Goal: Task Accomplishment & Management: Use online tool/utility

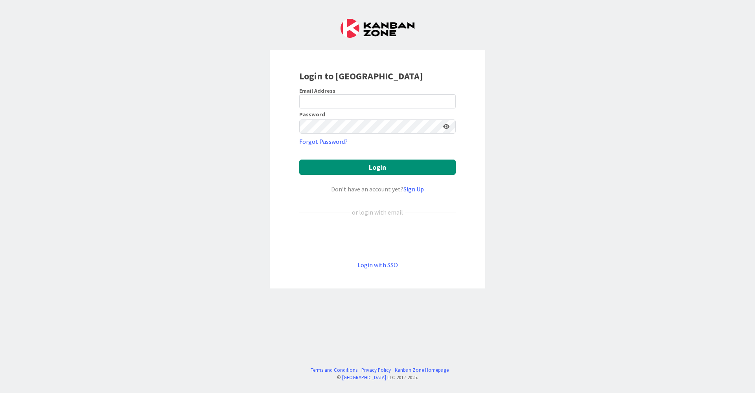
click at [299, 109] on div at bounding box center [299, 109] width 0 height 0
type input "[EMAIL_ADDRESS][DOMAIN_NAME]"
click at [383, 169] on button "Login" at bounding box center [377, 167] width 157 height 15
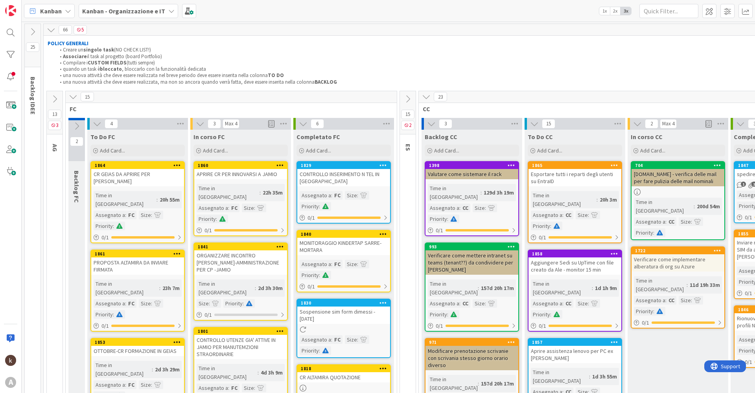
click at [59, 99] on button at bounding box center [55, 99] width 16 height 12
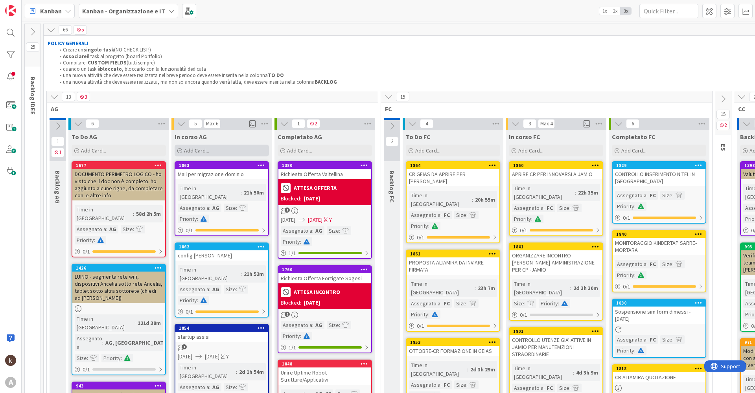
click at [218, 152] on div "Add Card..." at bounding box center [222, 151] width 94 height 12
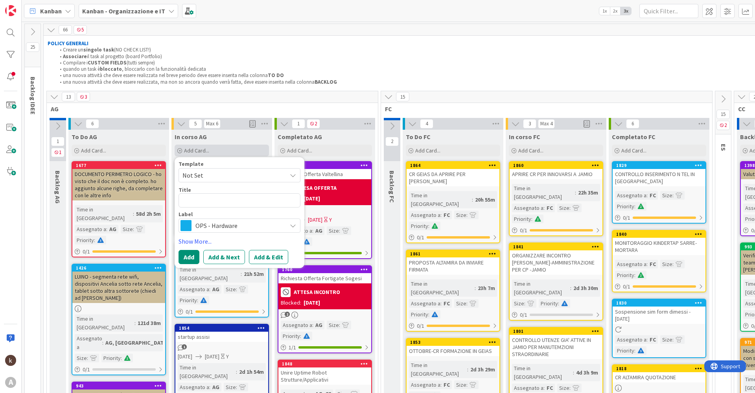
type textarea "x"
type textarea "A"
type textarea "x"
type textarea "AN"
type textarea "x"
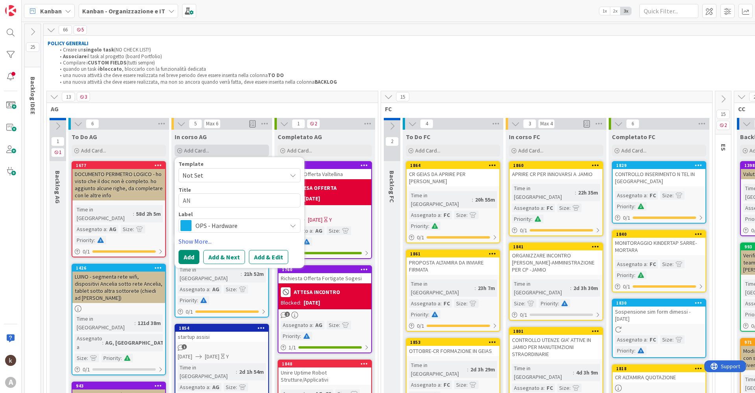
type textarea "ANA"
type textarea "x"
type textarea "ANAG"
type textarea "x"
type textarea "ANAGR"
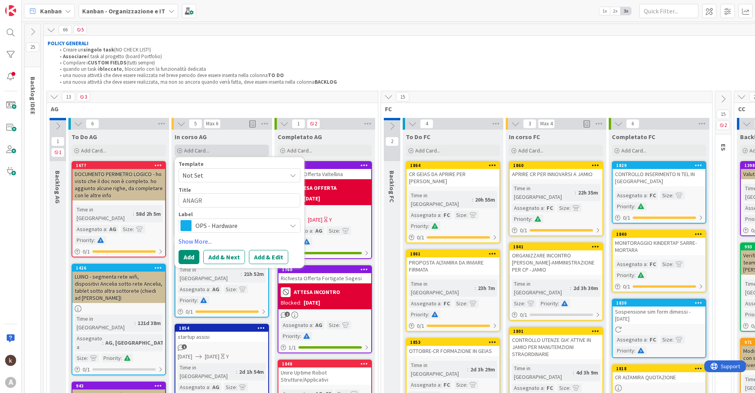
type textarea "x"
type textarea "ANAGRA"
type textarea "x"
type textarea "ANAGRAF"
type textarea "x"
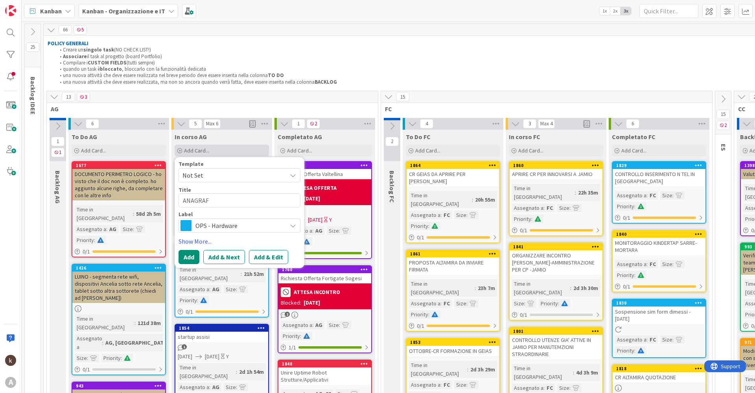
type textarea "ANAGRAFI"
type textarea "x"
type textarea "ANAGRAFIC"
type textarea "x"
type textarea "ANAGRAFICE"
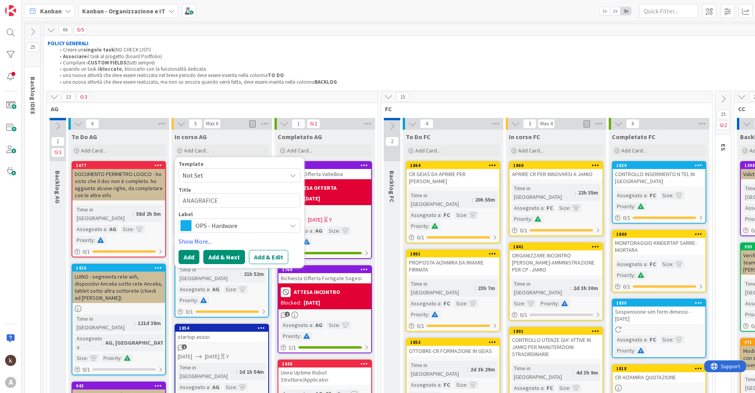
click at [212, 261] on button "Add & Next" at bounding box center [224, 257] width 42 height 14
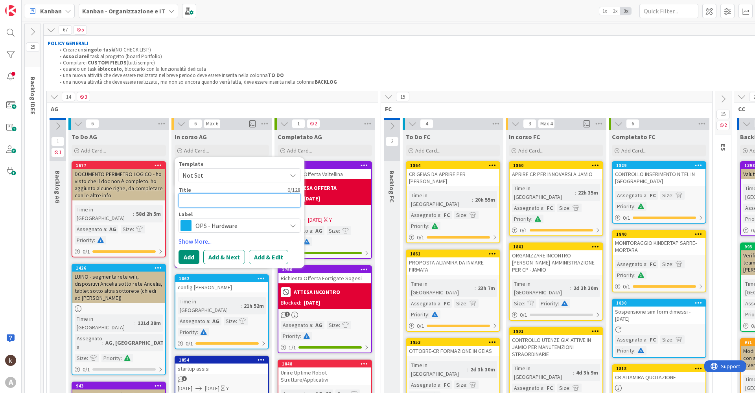
click at [199, 200] on textarea at bounding box center [240, 201] width 122 height 14
type textarea "x"
type textarea "P"
type textarea "x"
type textarea "PR"
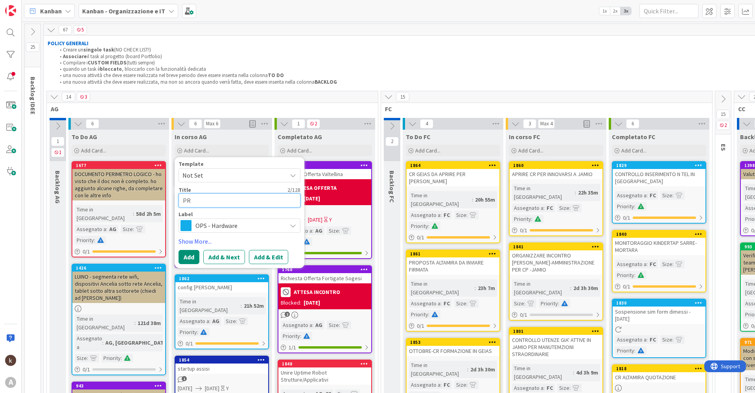
type textarea "x"
type textarea "PRO"
type textarea "x"
type textarea "PROB"
type textarea "x"
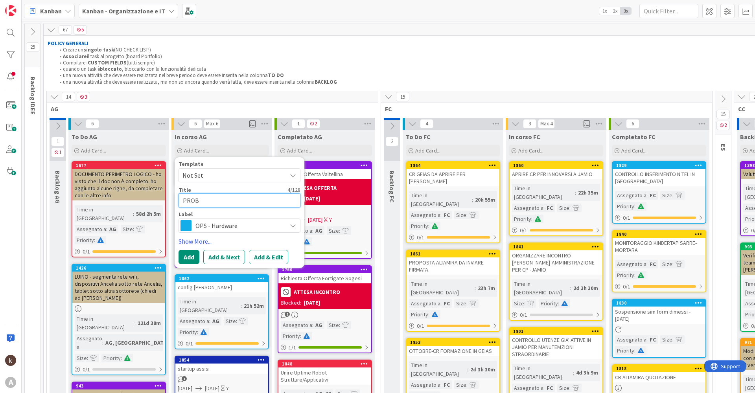
type textarea "PROBL"
type textarea "x"
type textarea "PROBLE"
type textarea "x"
type textarea "PROBLEM"
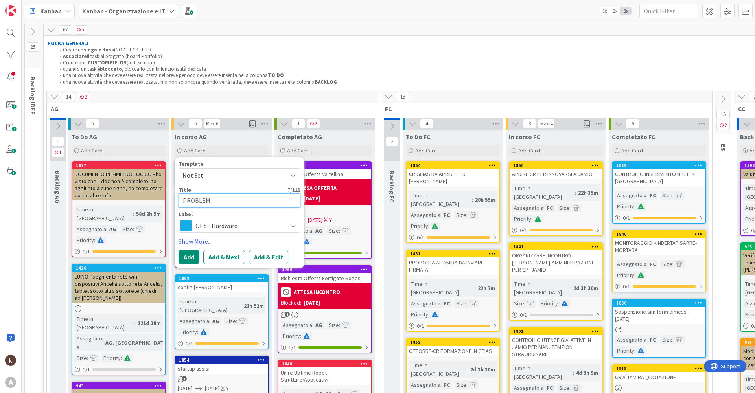
type textarea "x"
type textarea "PROBLEMI"
type textarea "x"
type textarea "PROBLEMI"
type textarea "x"
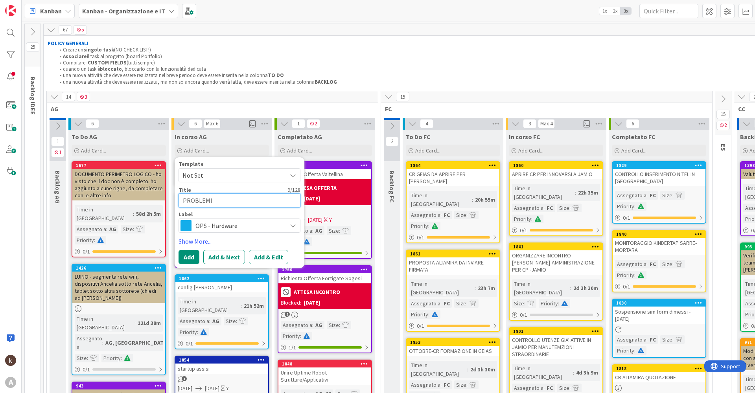
type textarea "PROBLEMI I"
type textarea "x"
type textarea "PROBLEMI IN"
type textarea "x"
type textarea "PROBLEMI INT"
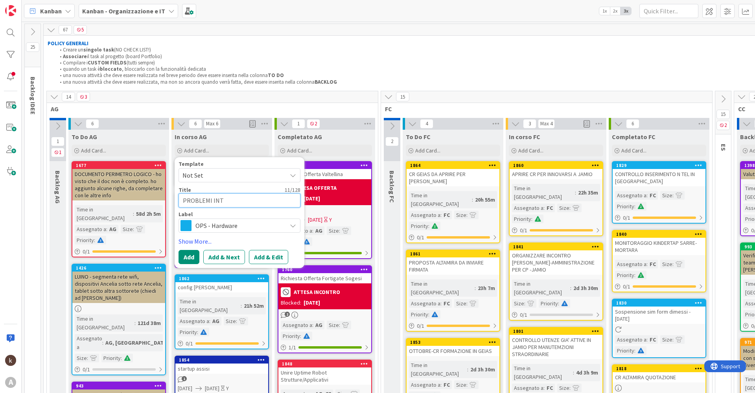
type textarea "x"
type textarea "PROBLEMI INTU"
type textarea "x"
type textarea "PROBLEMI INTUN"
type textarea "x"
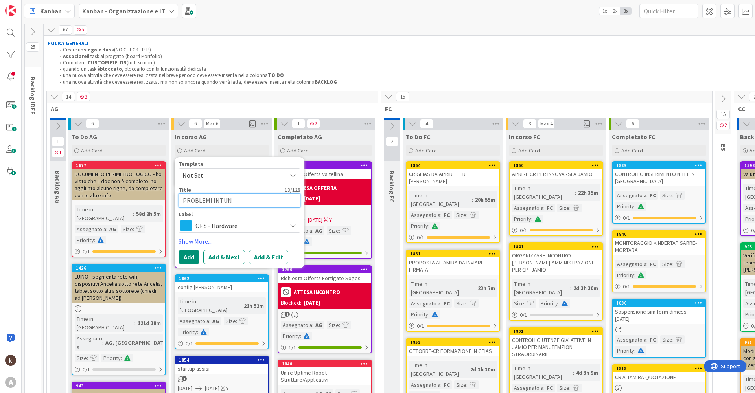
type textarea "PROBLEMI INTUNE"
type textarea "x"
type textarea "PROBLEMI INTUNE"
type textarea "x"
type textarea "PROBLEMI INTUNE -"
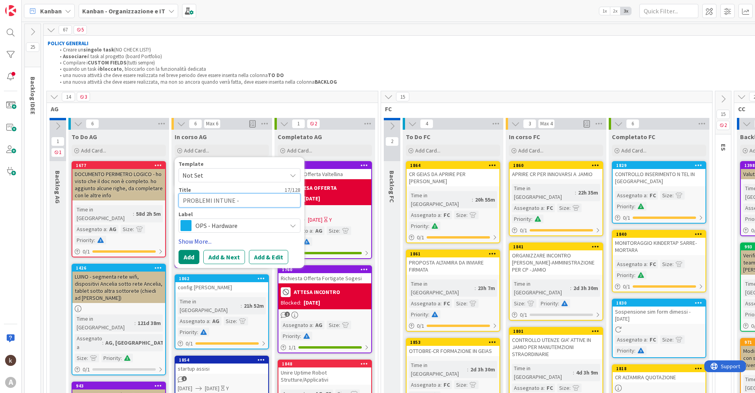
type textarea "x"
type textarea "PROBLEMI INTUNE -"
type textarea "x"
type textarea "PROBLEMI INTUNE - p"
type textarea "x"
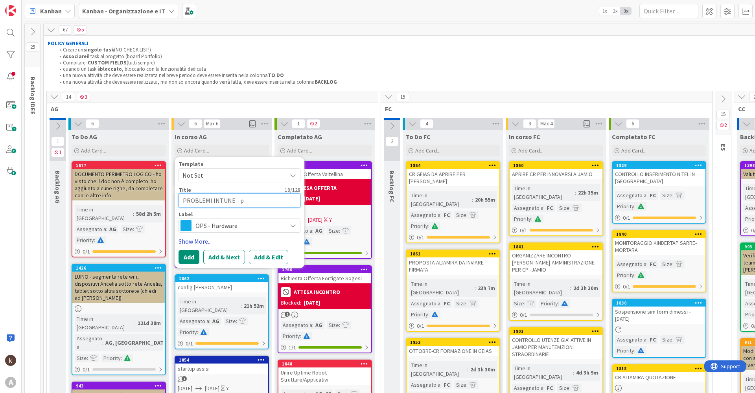
type textarea "PROBLEMI INTUNE - pi"
type textarea "x"
type textarea "PROBLEMI INTUNE - pia"
type textarea "x"
type textarea "PROBLEMI INTUNE - pian"
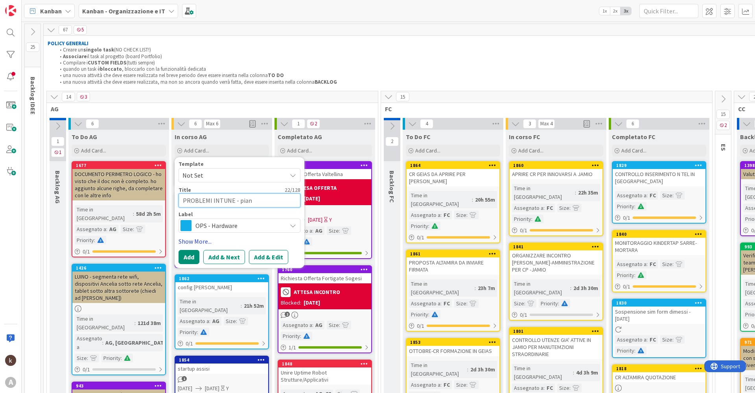
type textarea "x"
type textarea "PROBLEMI INTUNE - piano"
type textarea "x"
type textarea "PROBLEMI INTUNE - piano"
type textarea "x"
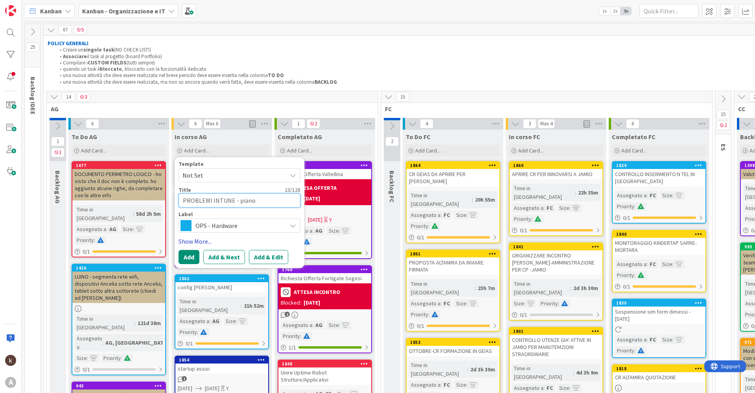
type textarea "PROBLEMI INTUNE - piano p"
type textarea "x"
type textarea "PROBLEMI INTUNE - piano pe"
type textarea "x"
type textarea "PROBLEMI INTUNE - piano per"
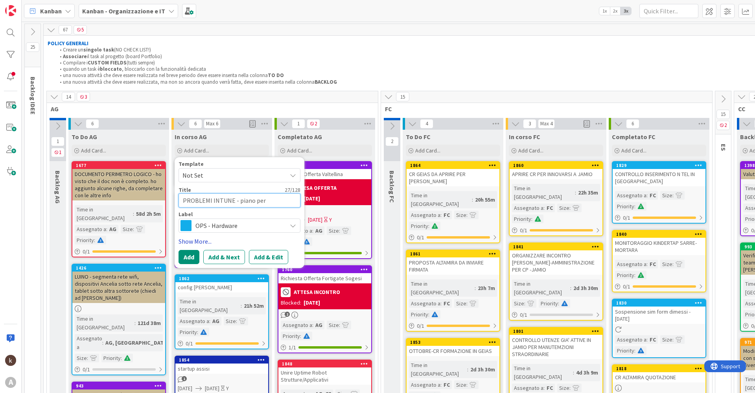
type textarea "x"
type textarea "PROBLEMI INTUNE - piano per"
type textarea "x"
type textarea "PROBLEMI INTUNE - piano per p"
type textarea "x"
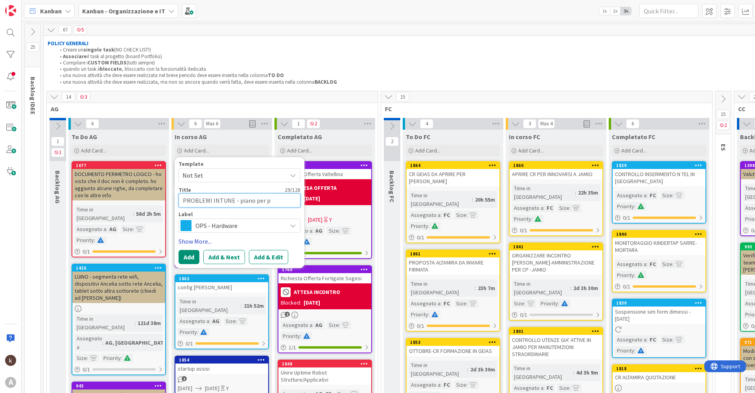
type textarea "PROBLEMI INTUNE - piano per pd"
type textarea "x"
type textarea "PROBLEMI INTUNE - piano per pdl"
type textarea "x"
type textarea "PROBLEMI INTUNE - piano per pdl"
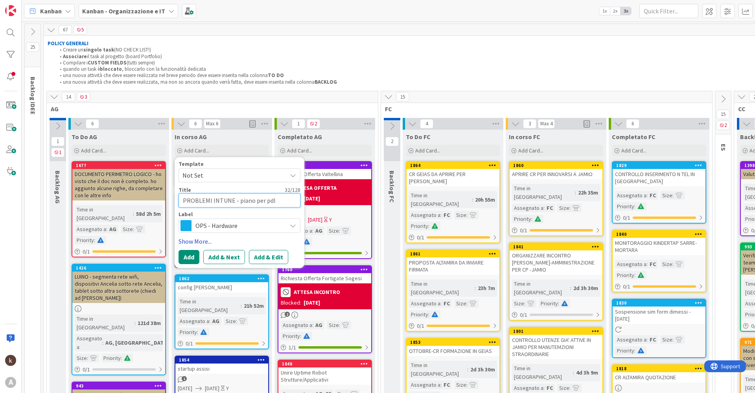
type textarea "x"
type textarea "PROBLEMI INTUNE - piano per pdl n"
type textarea "x"
type textarea "PROBLEMI INTUNE - piano per pdl no"
type textarea "x"
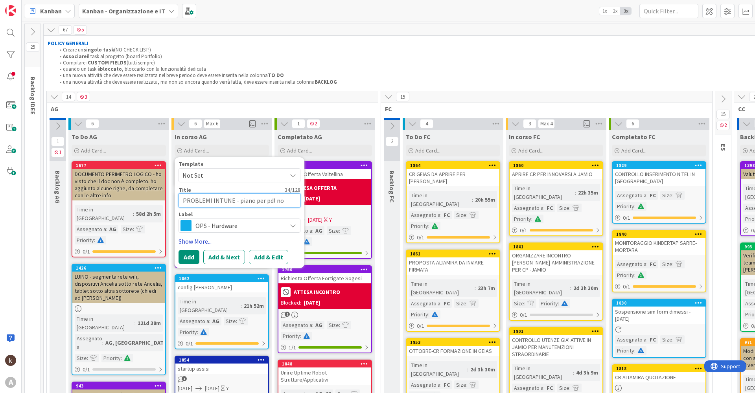
type textarea "PROBLEMI INTUNE - piano per pdl non"
type textarea "x"
type textarea "PROBLEMI INTUNE - piano per pdl non"
type textarea "x"
type textarea "PROBLEMI INTUNE - piano per pdl non c"
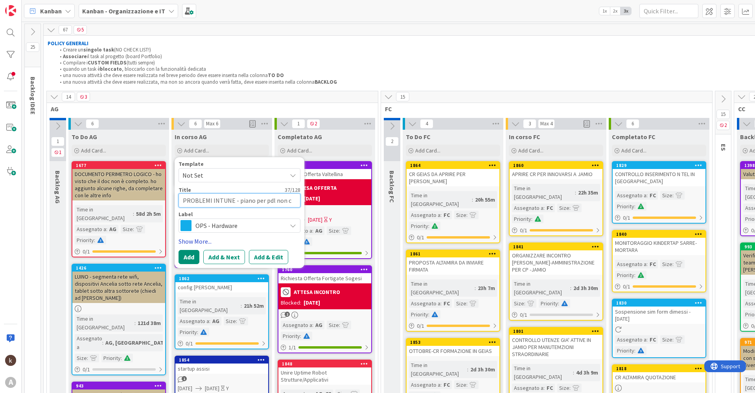
type textarea "x"
type textarea "PROBLEMI INTUNE - piano per pdl non co"
type textarea "x"
type textarea "PROBLEMI INTUNE - piano per pdl non cope"
type textarea "x"
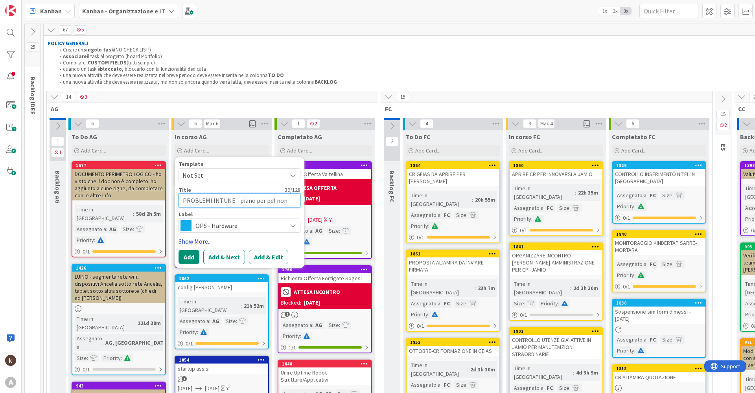
type textarea "PROBLEMI INTUNE - piano per pdl non coper"
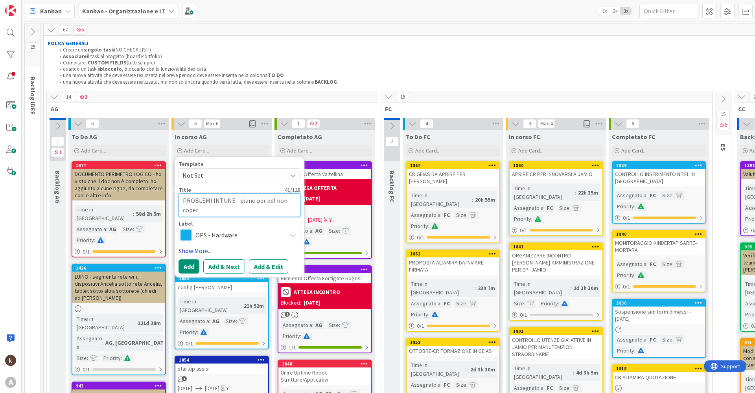
type textarea "x"
type textarea "PROBLEMI INTUNE - piano per pdl non copert"
type textarea "x"
type textarea "PROBLEMI INTUNE - piano per pdl non coperte"
click at [193, 268] on button "Add" at bounding box center [189, 267] width 21 height 14
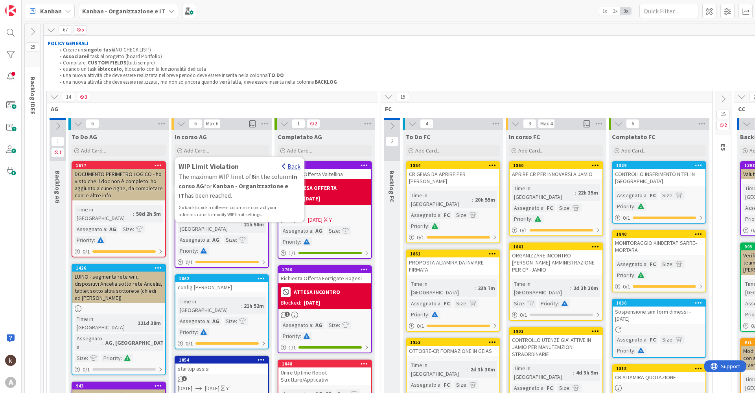
click at [290, 170] on div "Back" at bounding box center [291, 166] width 18 height 9
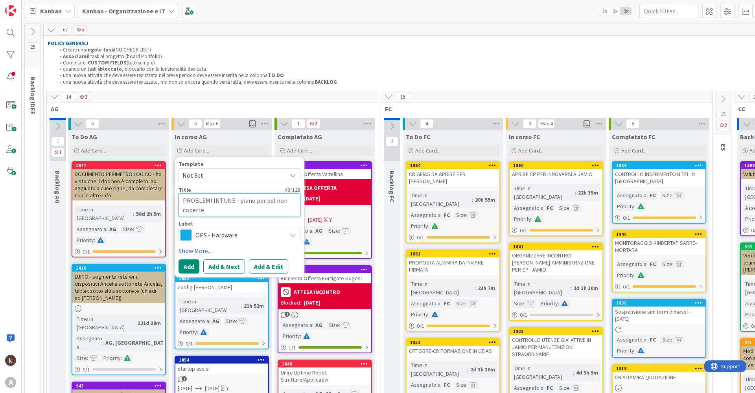
drag, startPoint x: 165, startPoint y: 211, endPoint x: 153, endPoint y: 206, distance: 13.2
click at [222, 217] on textarea "PROBLEMI INTUNE - piano per pdl non coperte" at bounding box center [240, 206] width 122 height 24
drag, startPoint x: 222, startPoint y: 212, endPoint x: 179, endPoint y: 197, distance: 45.0
click at [177, 196] on div "Template Not Set Title 43 / 128 PROBLEMI INTUNE - piano per pdl non coperte Lab…" at bounding box center [240, 217] width 130 height 120
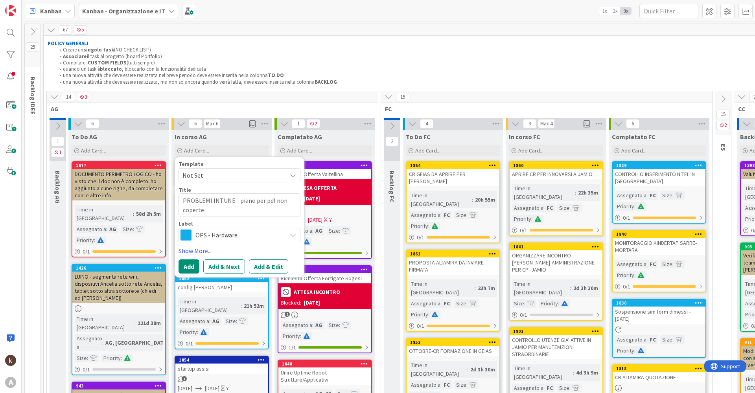
click at [315, 101] on div "14 3" at bounding box center [212, 97] width 331 height 12
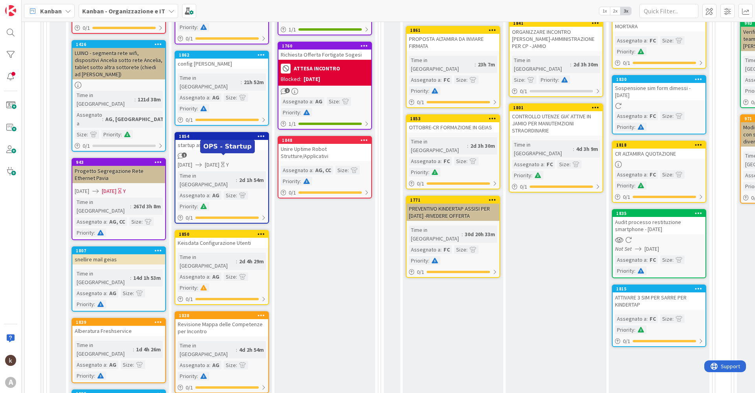
scroll to position [236, 0]
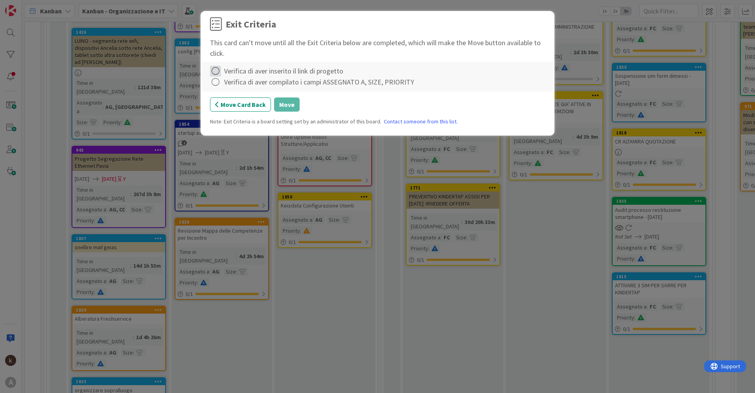
click at [219, 73] on icon at bounding box center [215, 71] width 11 height 11
click at [220, 86] on link "Complete" at bounding box center [259, 86] width 98 height 11
click at [217, 84] on icon at bounding box center [215, 82] width 11 height 11
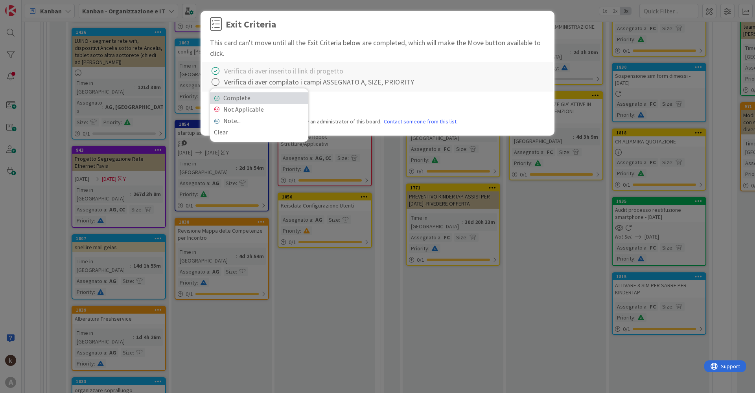
click at [229, 96] on link "Complete" at bounding box center [259, 97] width 98 height 11
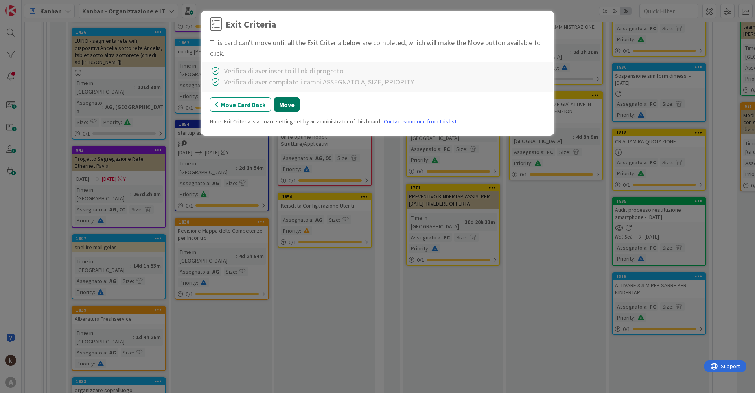
click at [278, 103] on button "Move" at bounding box center [287, 105] width 26 height 14
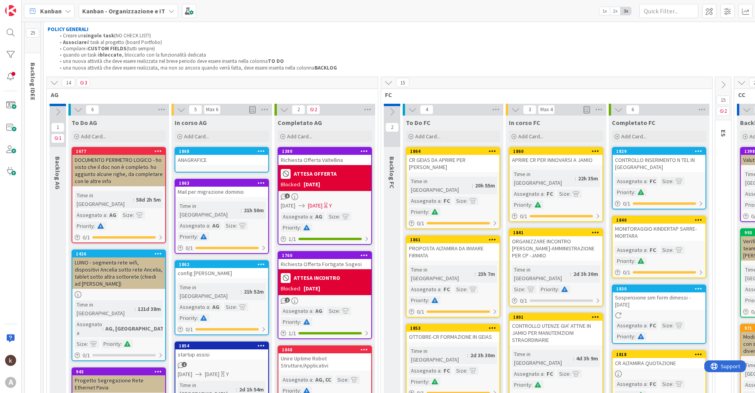
scroll to position [0, 0]
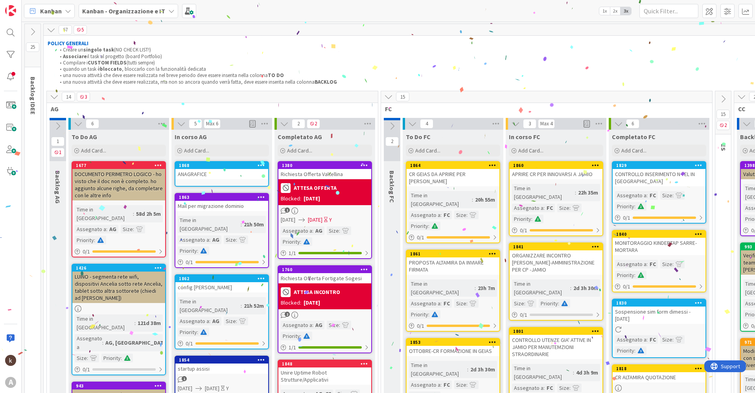
type textarea "x"
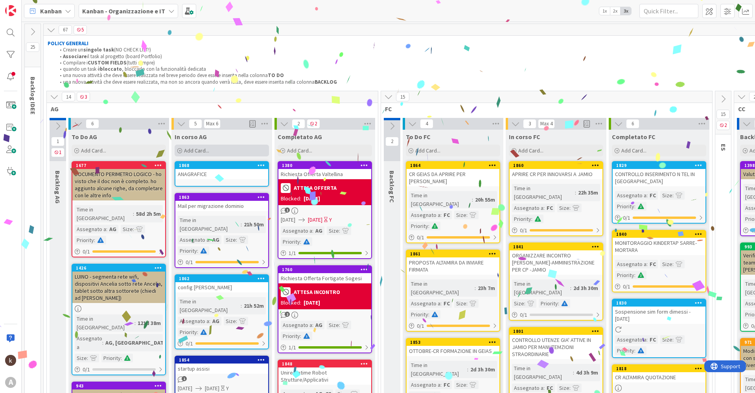
click at [208, 151] on span "Add Card..." at bounding box center [196, 150] width 25 height 7
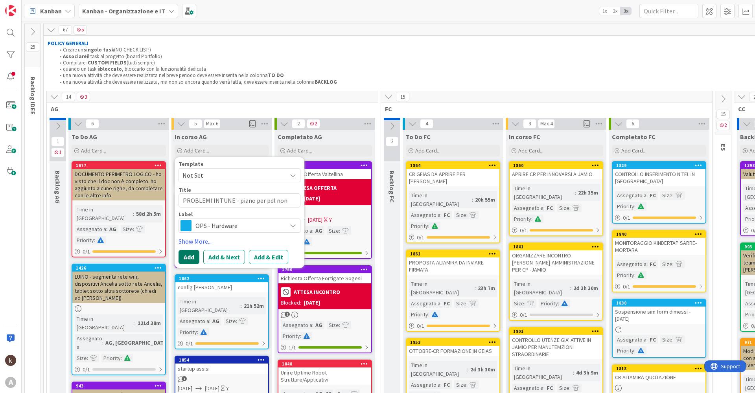
click at [194, 260] on button "Add" at bounding box center [189, 257] width 21 height 14
